Goal: Transaction & Acquisition: Purchase product/service

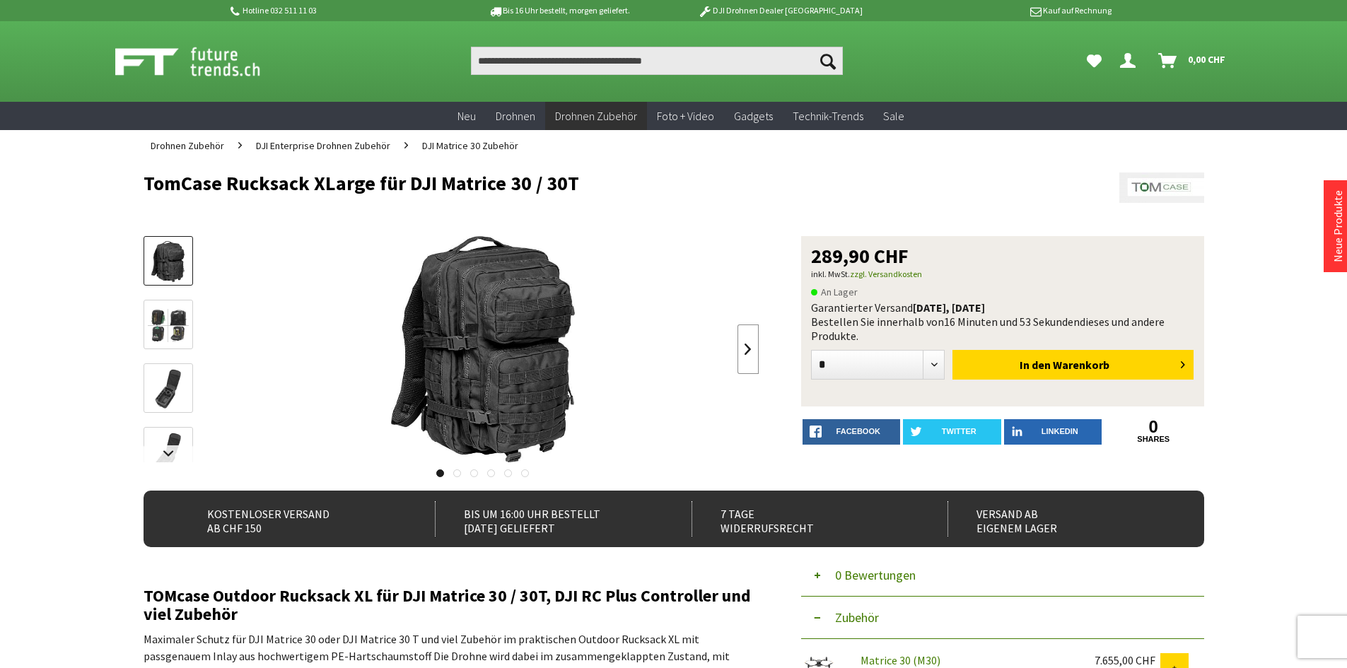
click at [757, 349] on link at bounding box center [747, 349] width 21 height 49
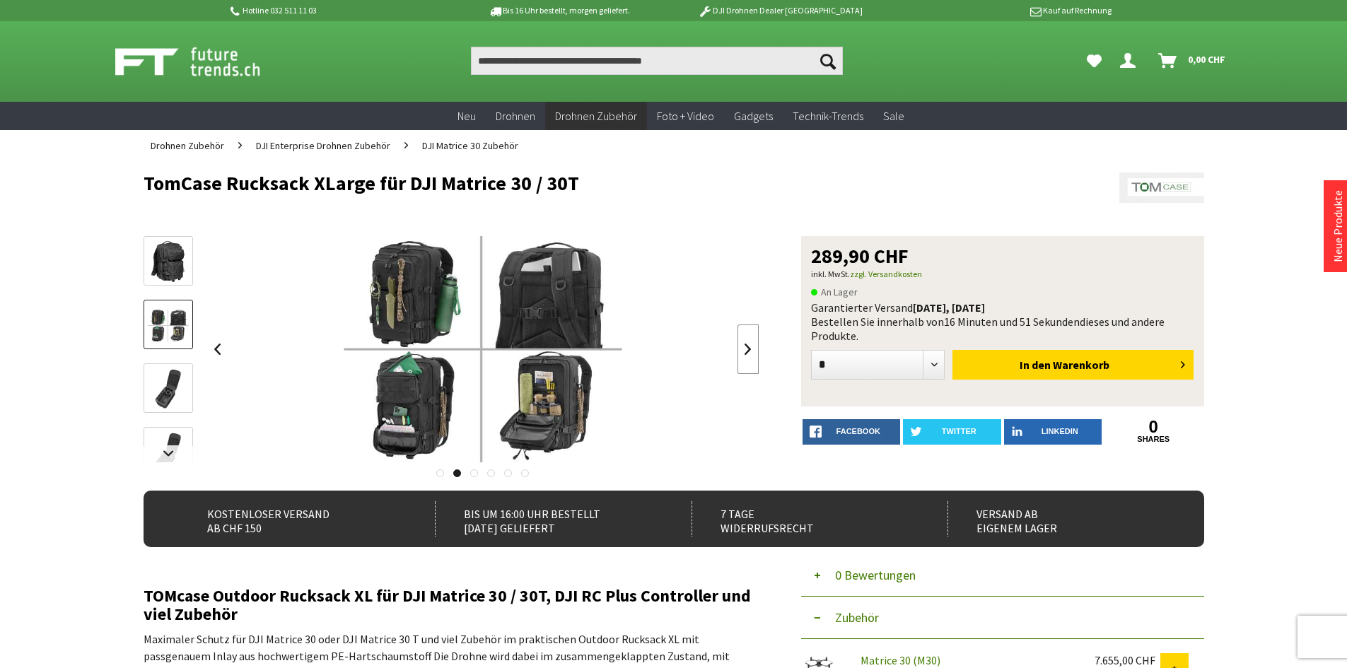
click at [757, 350] on link at bounding box center [747, 349] width 21 height 49
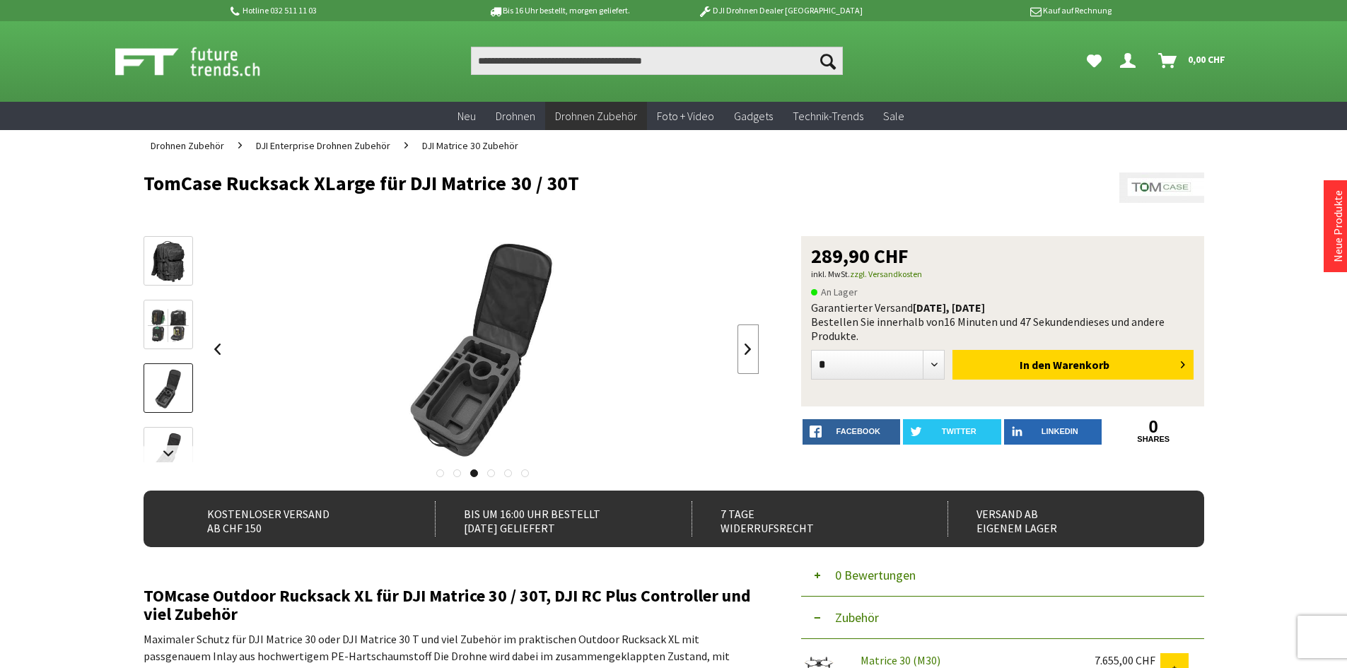
click at [757, 350] on link at bounding box center [747, 349] width 21 height 49
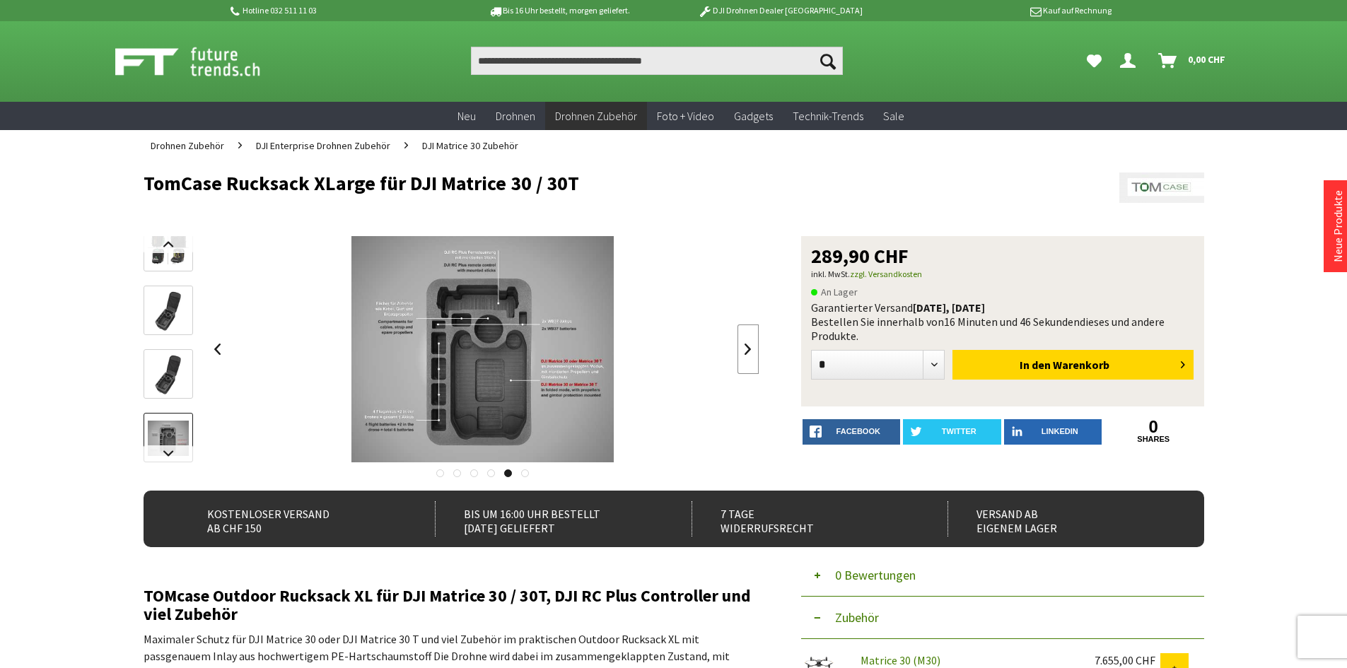
click at [757, 350] on link at bounding box center [747, 349] width 21 height 49
click at [757, 350] on div at bounding box center [483, 349] width 552 height 226
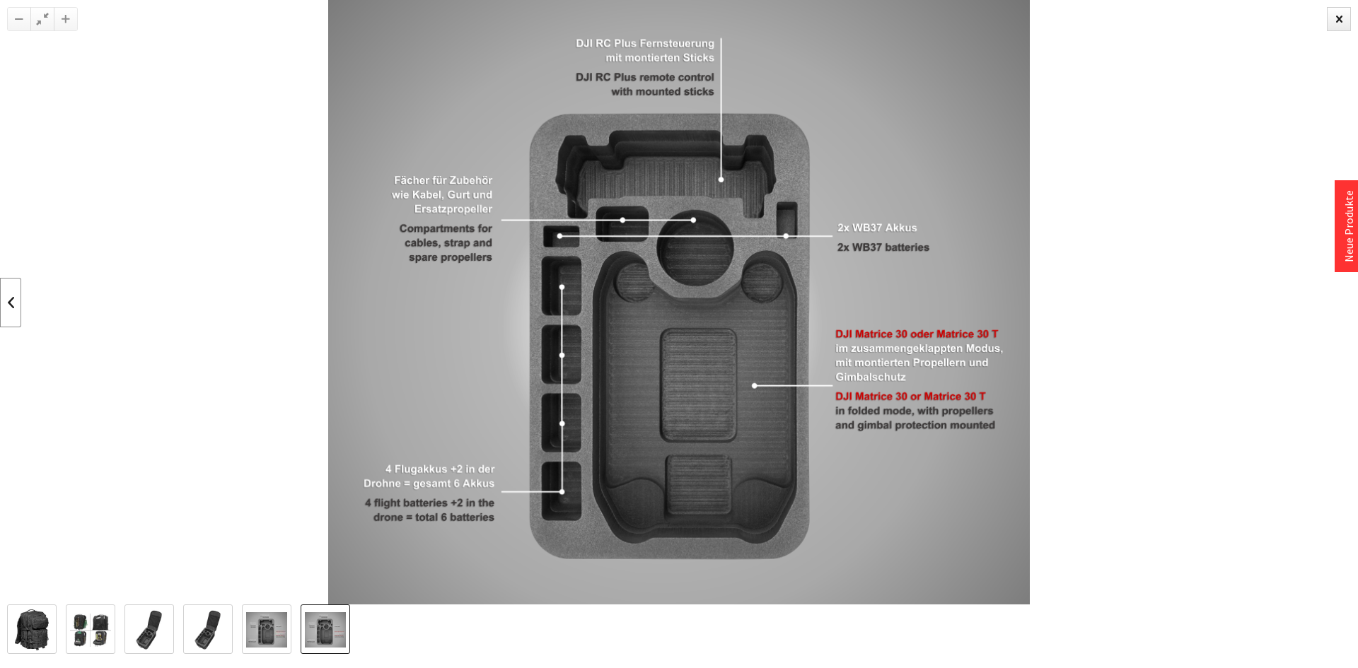
click at [6, 295] on link at bounding box center [10, 302] width 21 height 49
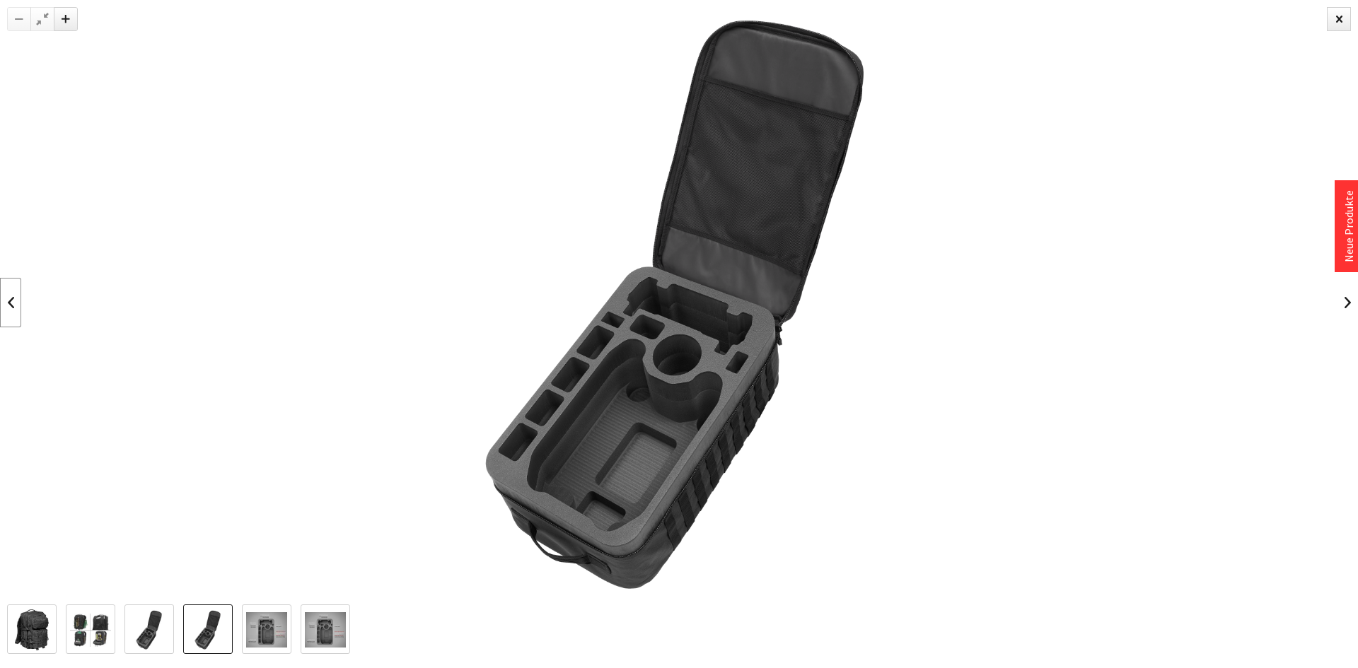
click at [6, 295] on link at bounding box center [10, 302] width 21 height 49
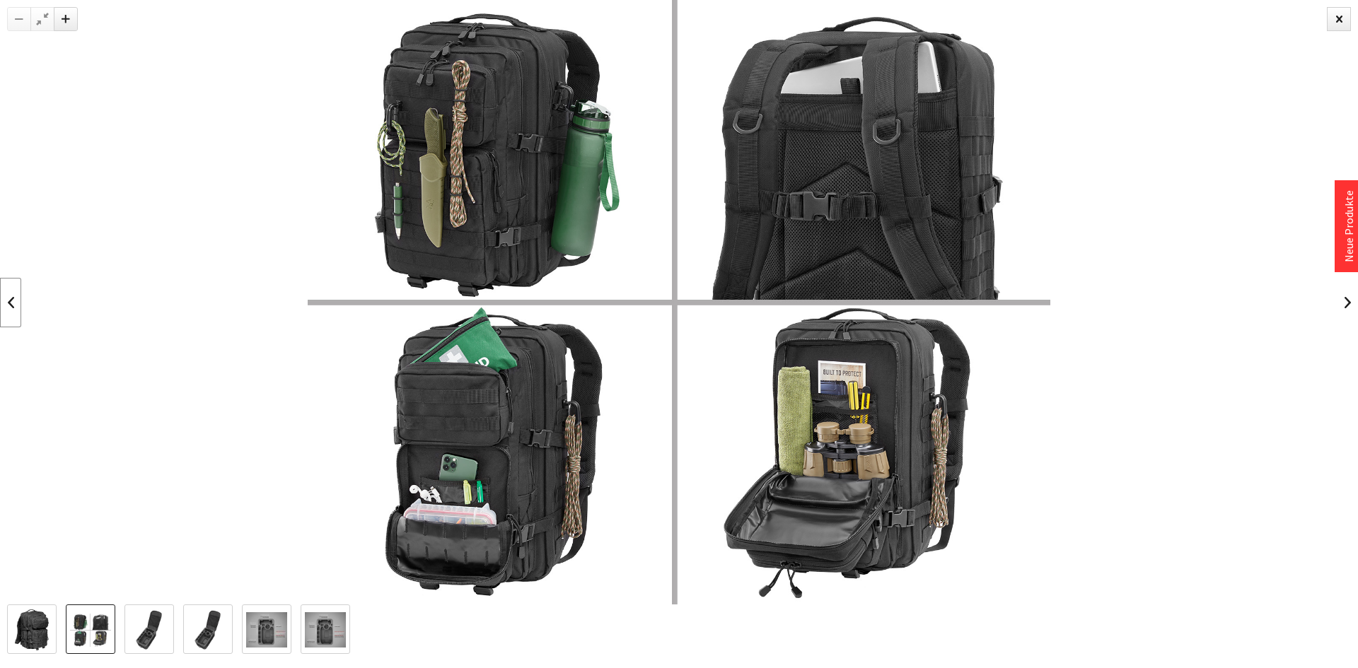
click at [6, 295] on link at bounding box center [10, 302] width 21 height 49
